Goal: Find specific page/section: Find specific page/section

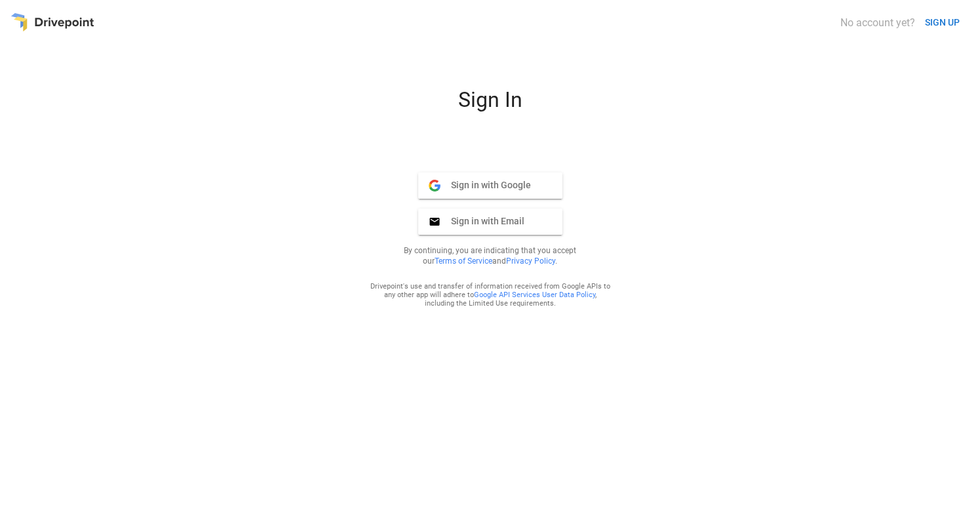
click at [521, 216] on span "Sign in with Email" at bounding box center [483, 221] width 84 height 12
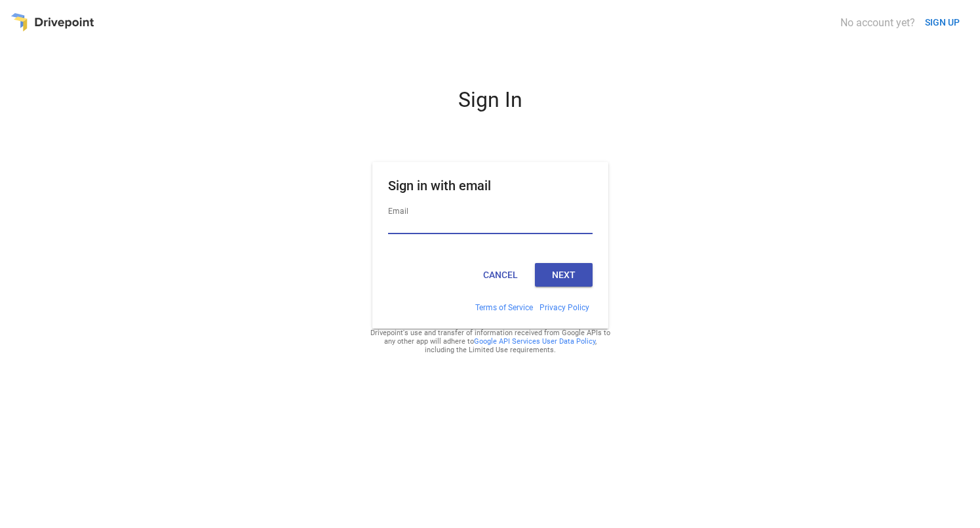
type input "**********"
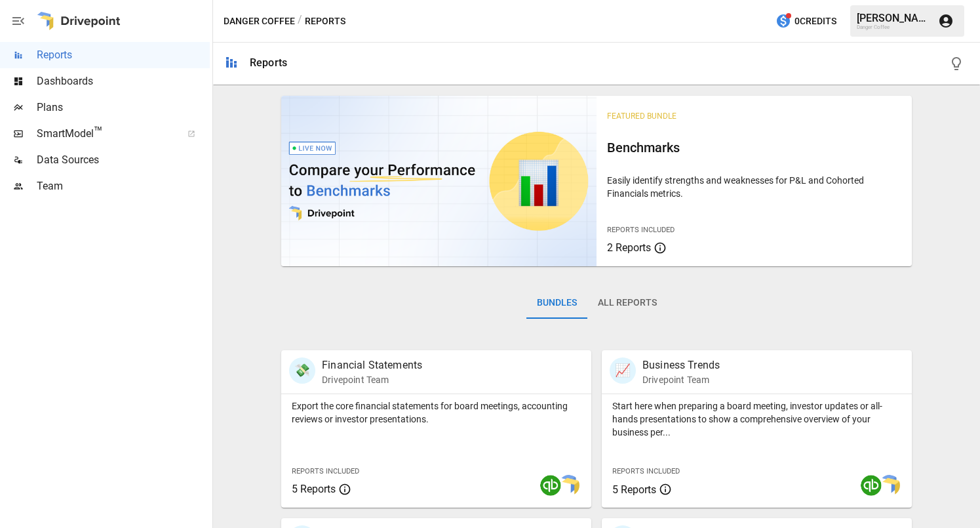
click at [121, 134] on span "SmartModel ™" at bounding box center [105, 134] width 136 height 16
